Goal: Information Seeking & Learning: Learn about a topic

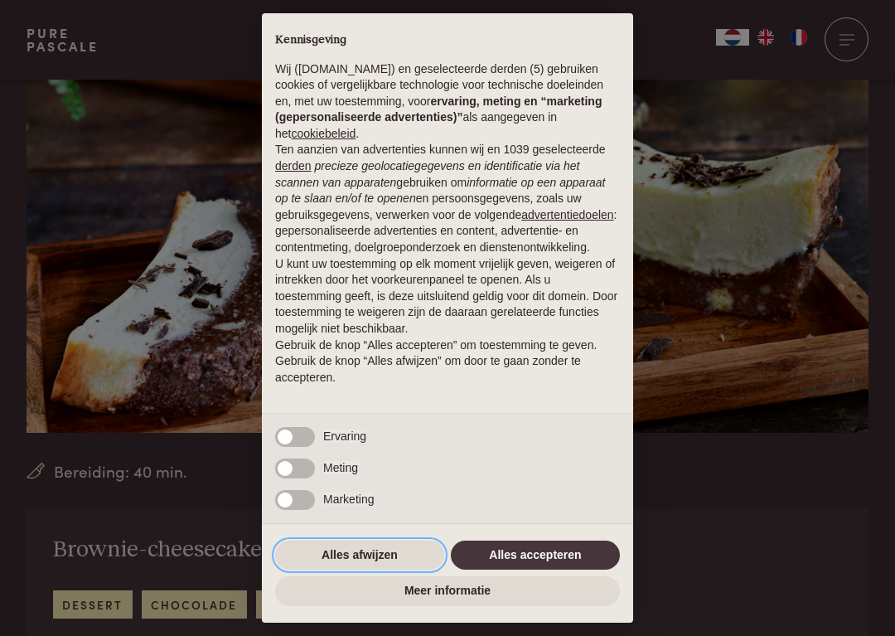
click at [331, 555] on button "Alles afwijzen" at bounding box center [359, 556] width 169 height 30
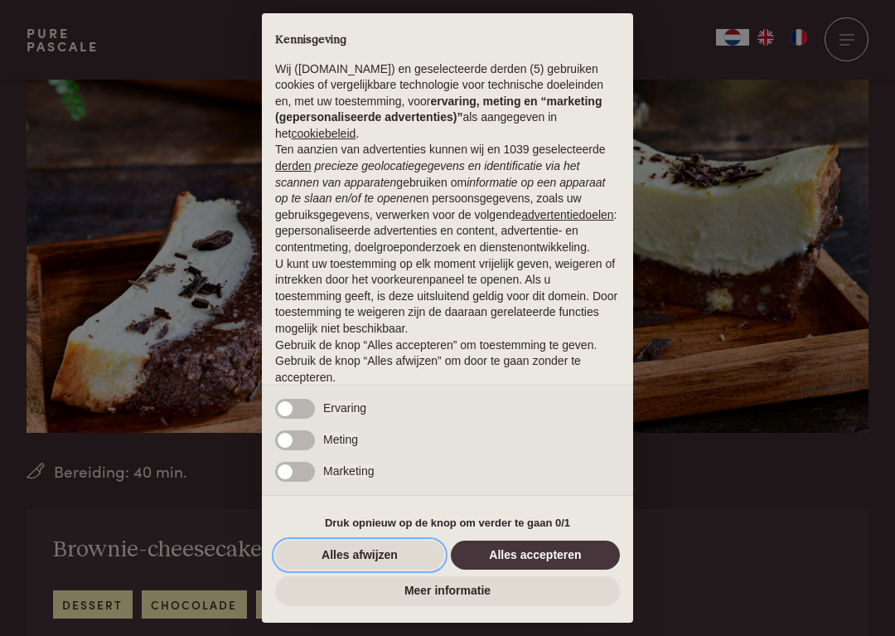
scroll to position [19, 0]
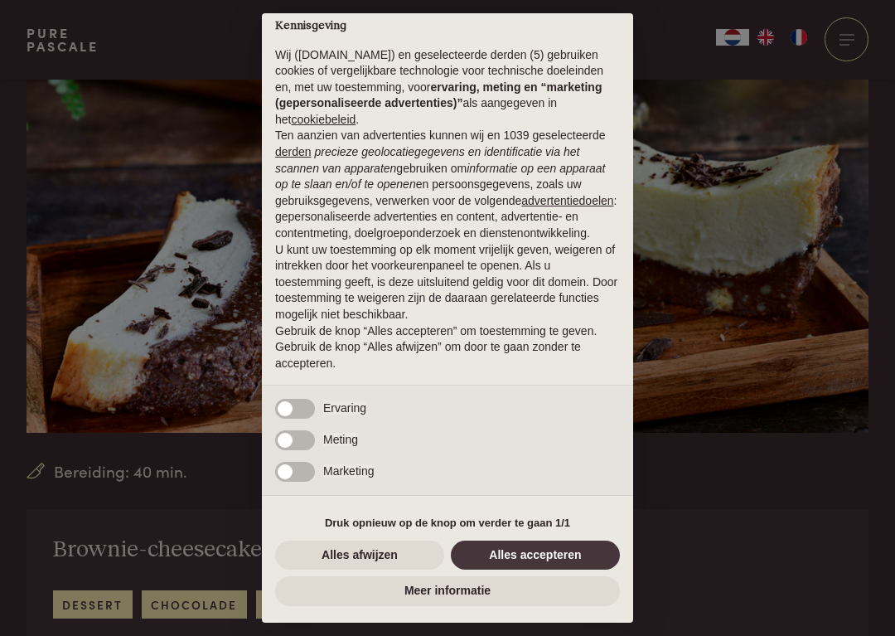
click at [124, 284] on div "× Kennisgeving Wij (purepascale.com) en geselecteerde derden (5) gebruiken cook…" at bounding box center [447, 318] width 895 height 636
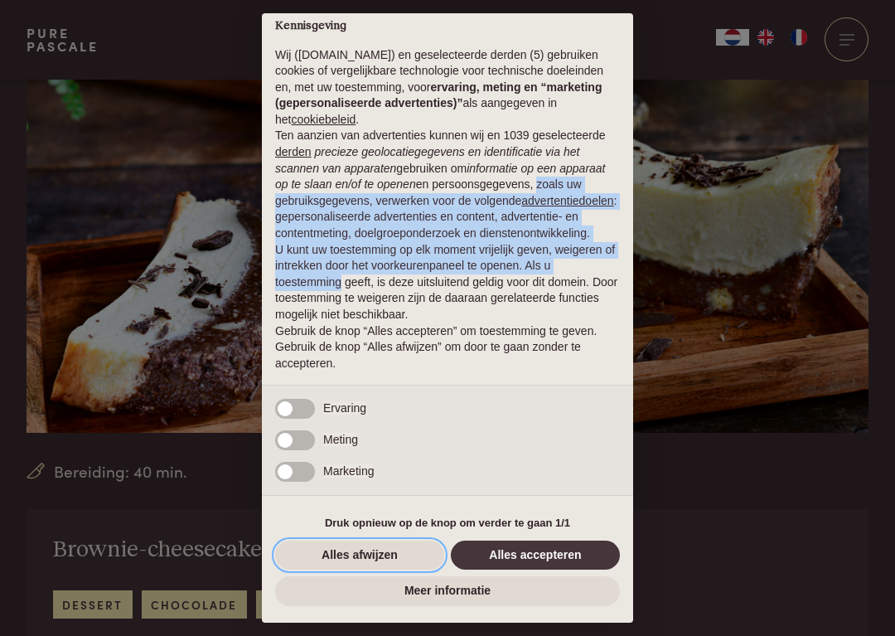
click at [332, 557] on button "Alles afwijzen" at bounding box center [359, 556] width 169 height 30
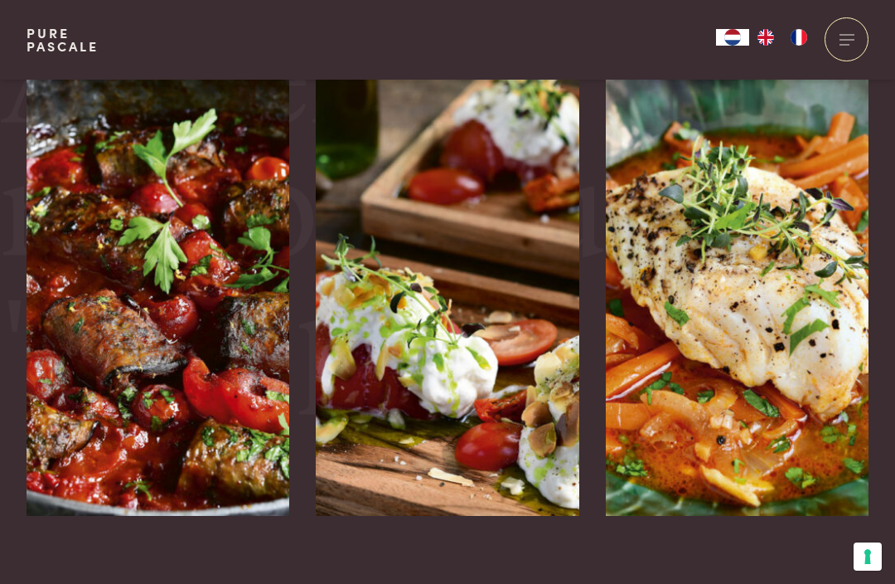
scroll to position [3751, 0]
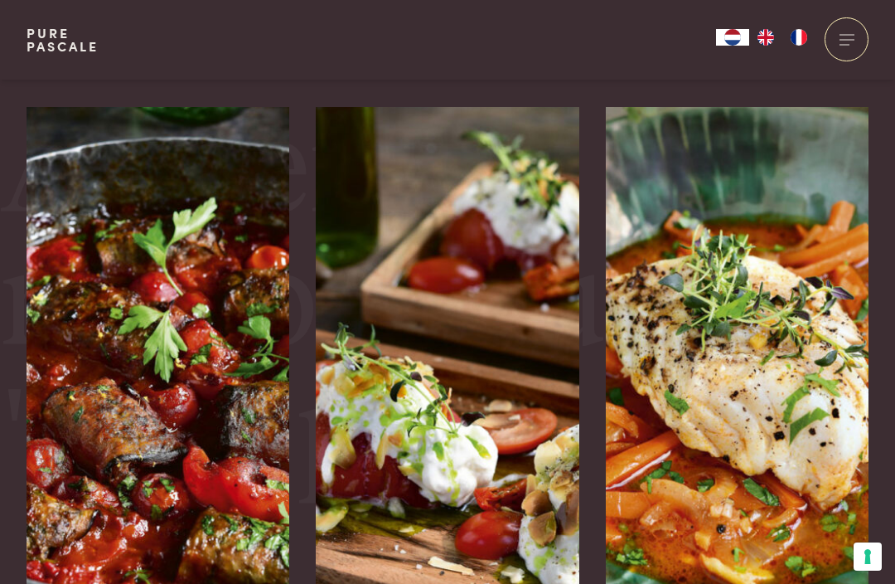
click at [149, 253] on img at bounding box center [159, 355] width 264 height 497
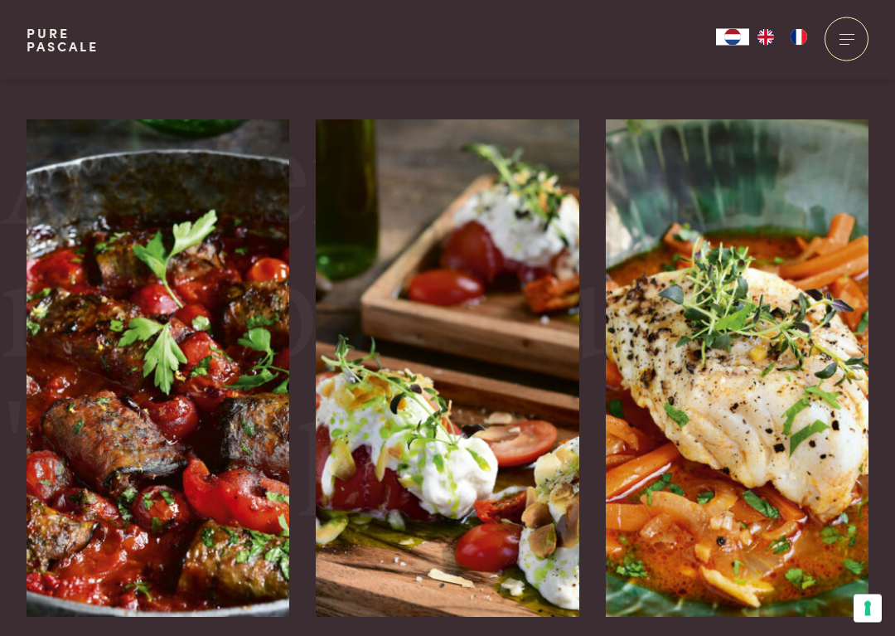
scroll to position [3740, 0]
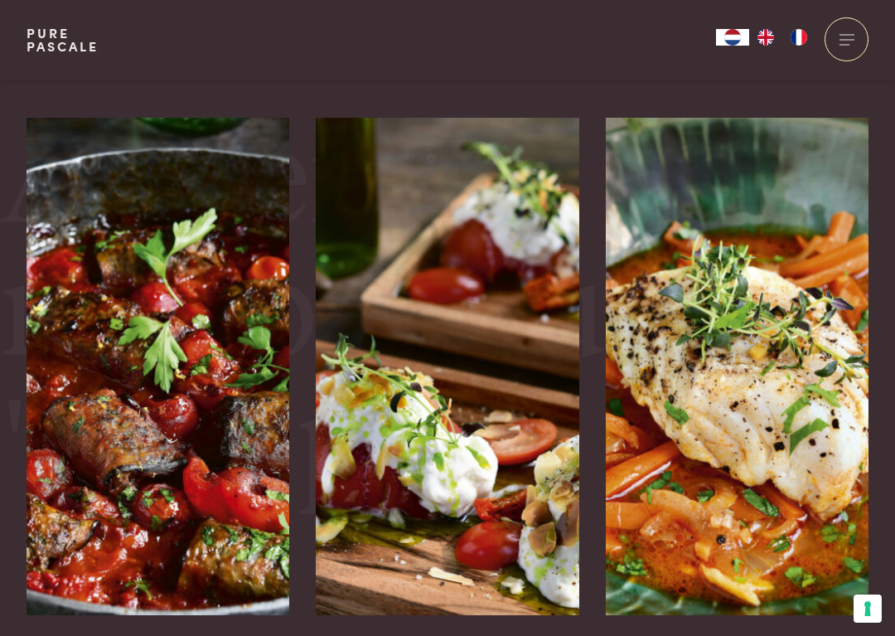
click at [681, 298] on img at bounding box center [738, 366] width 264 height 497
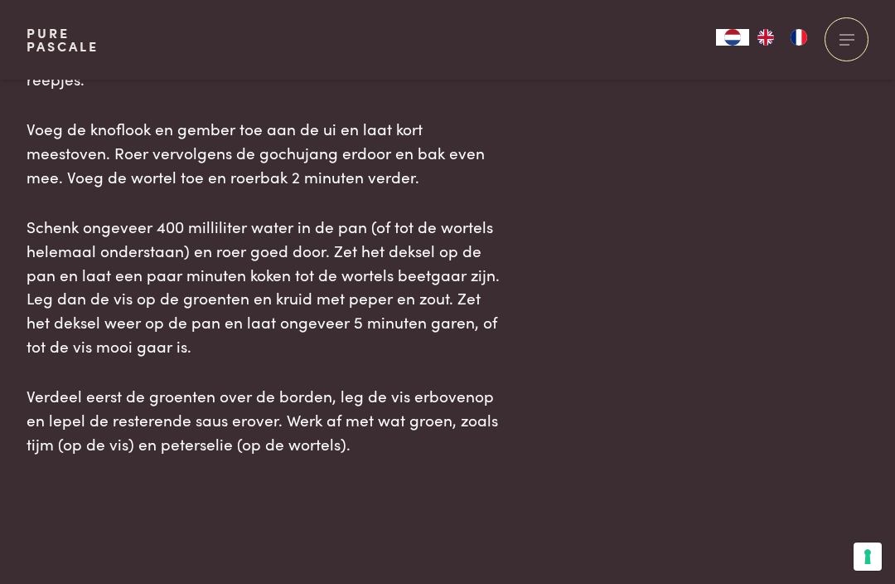
scroll to position [2032, 0]
